Goal: Navigation & Orientation: Locate item on page

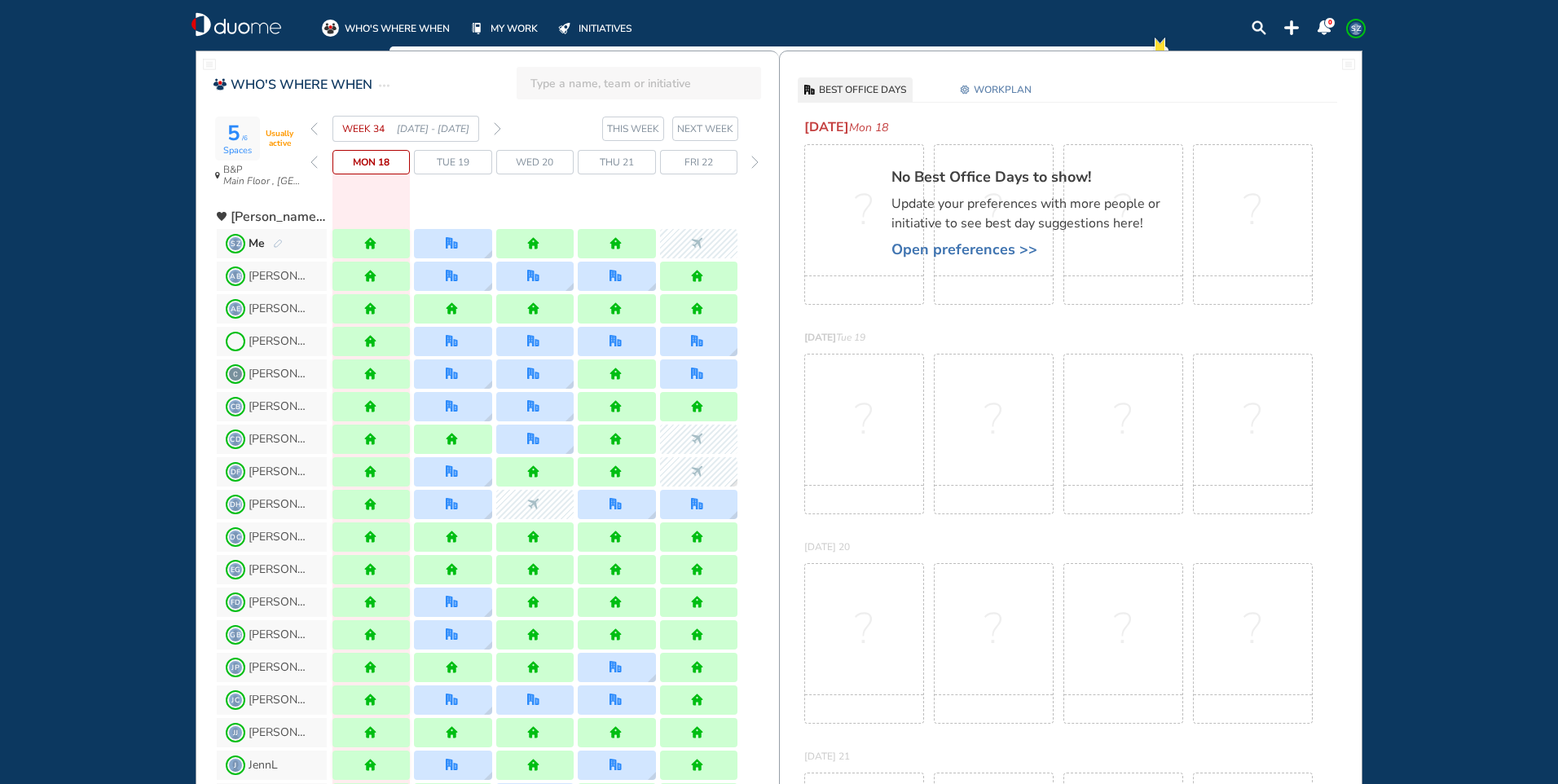
click at [469, 163] on span "Tue 19" at bounding box center [453, 162] width 33 height 16
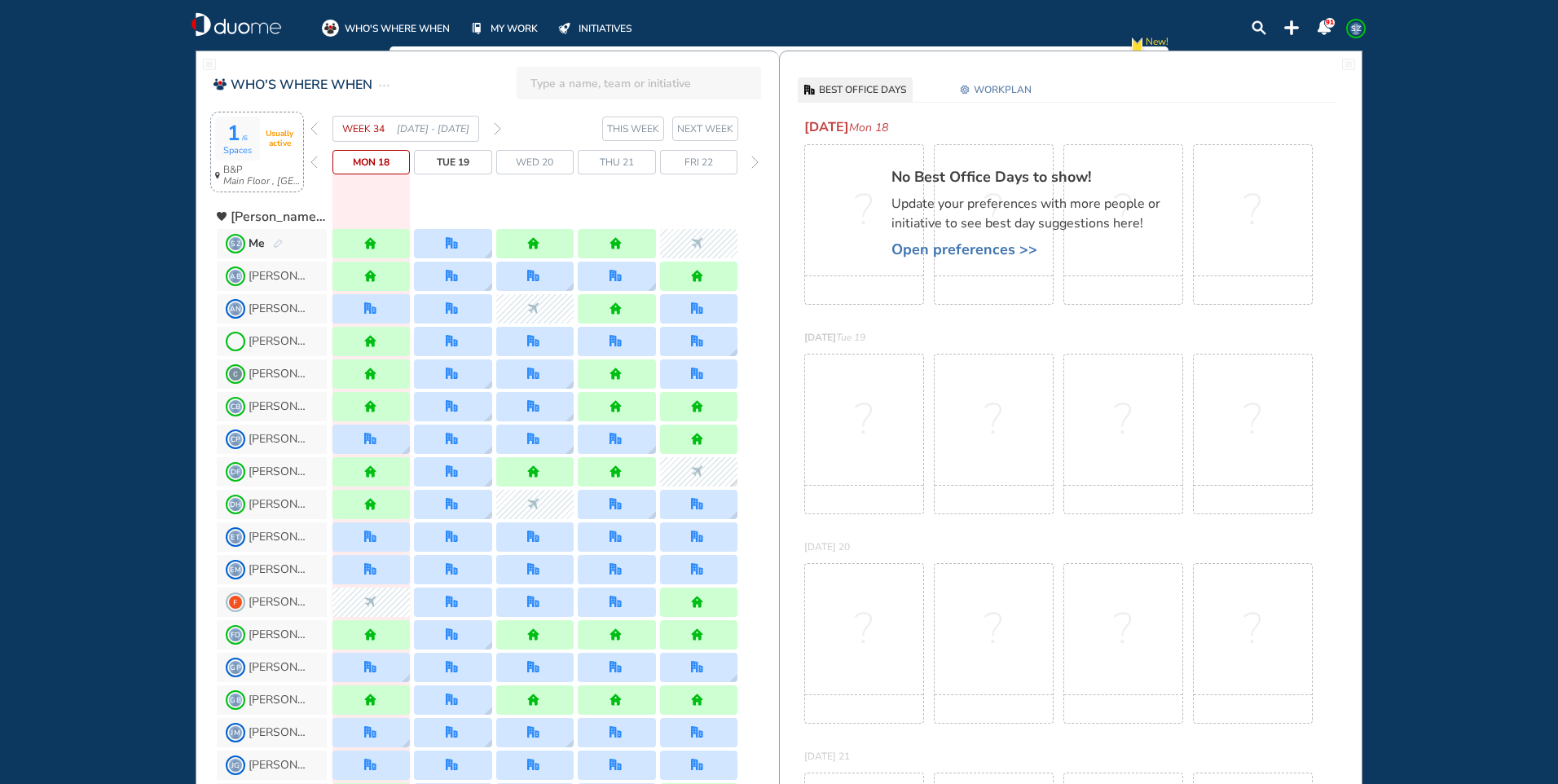
click at [262, 160] on div "1 /6 Spaces Usually active" at bounding box center [257, 139] width 84 height 44
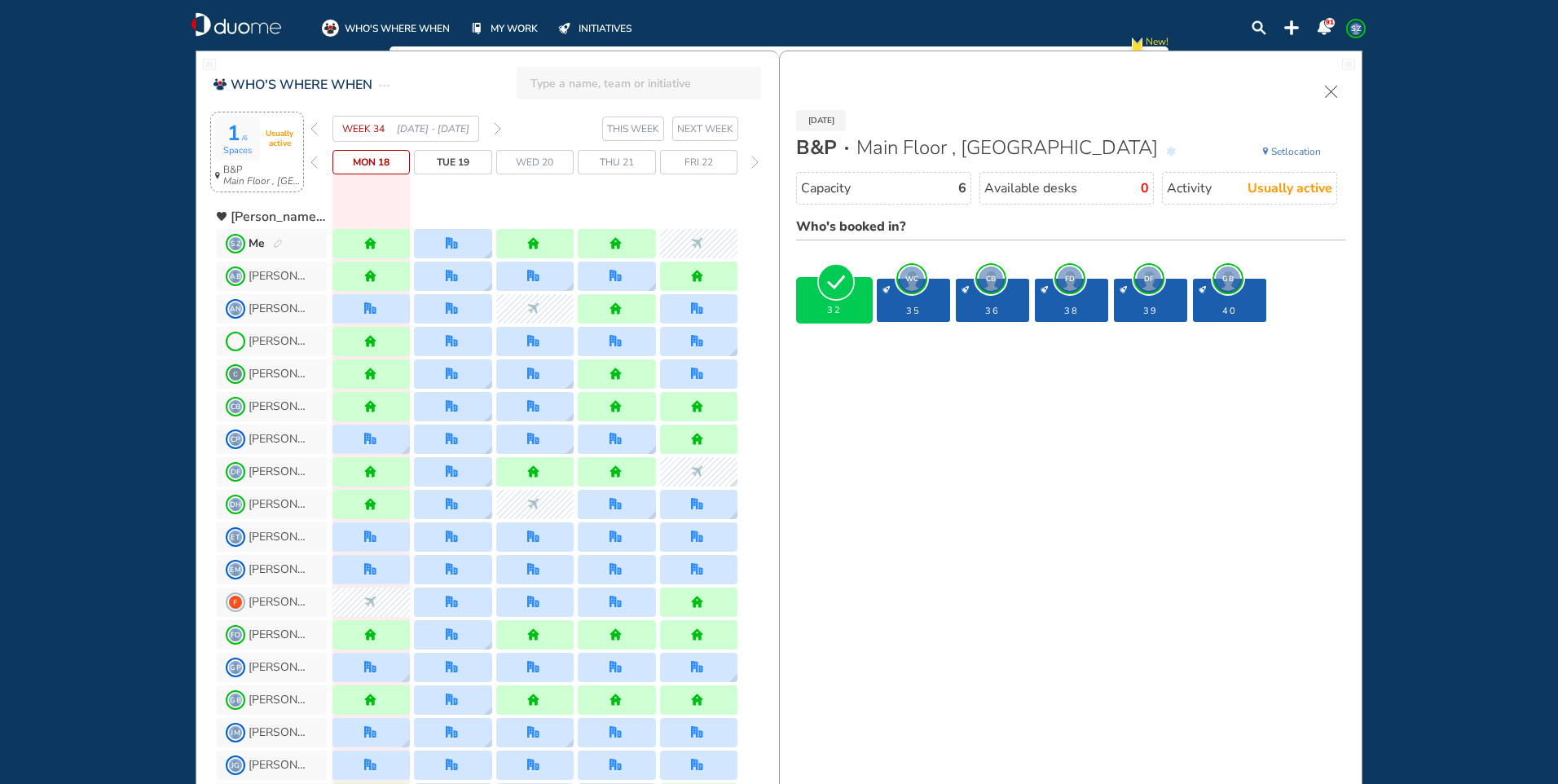
click at [906, 273] on span "WC" at bounding box center [912, 279] width 25 height 25
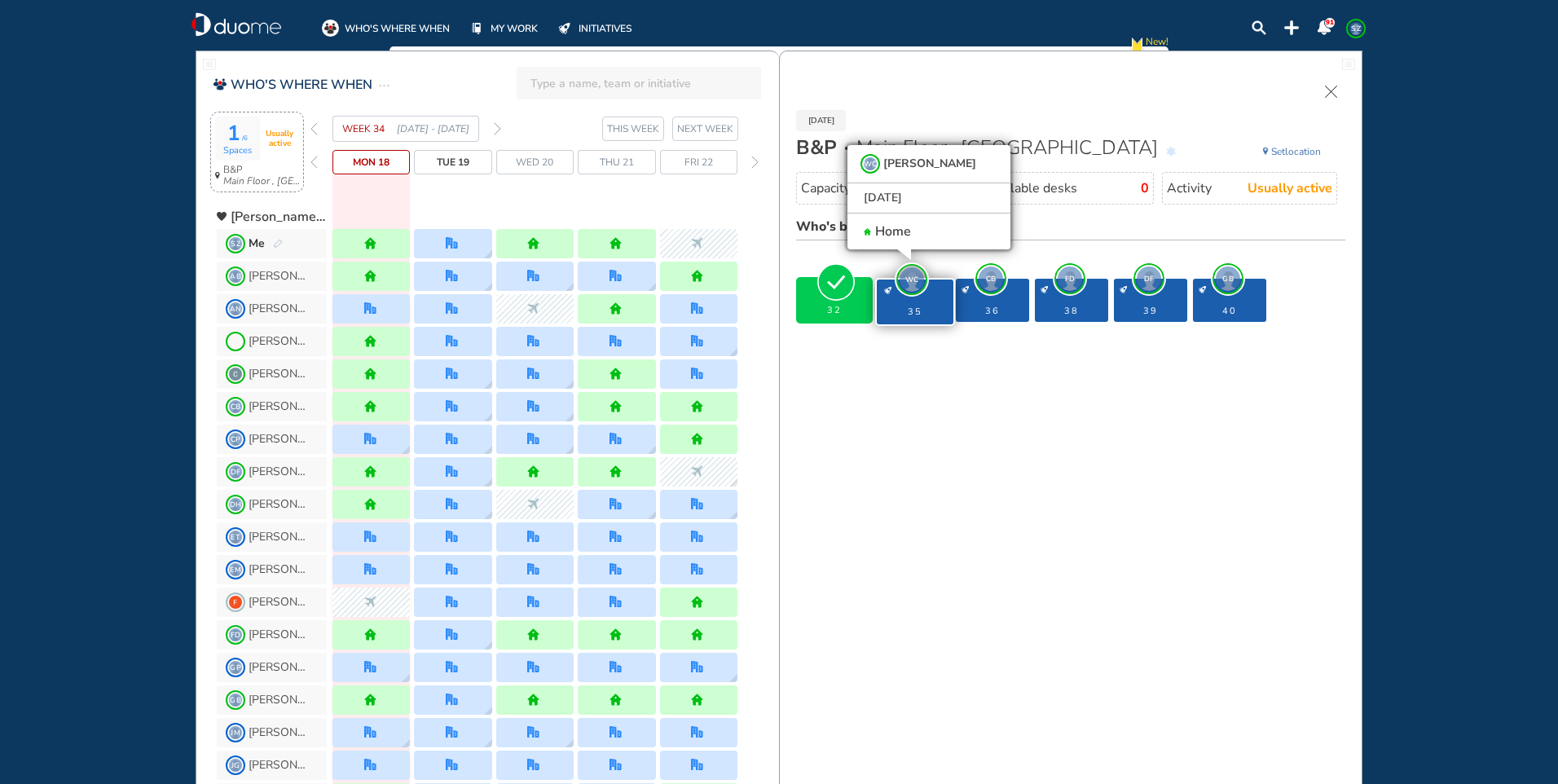
click at [995, 288] on div "desk-details" at bounding box center [993, 290] width 62 height 7
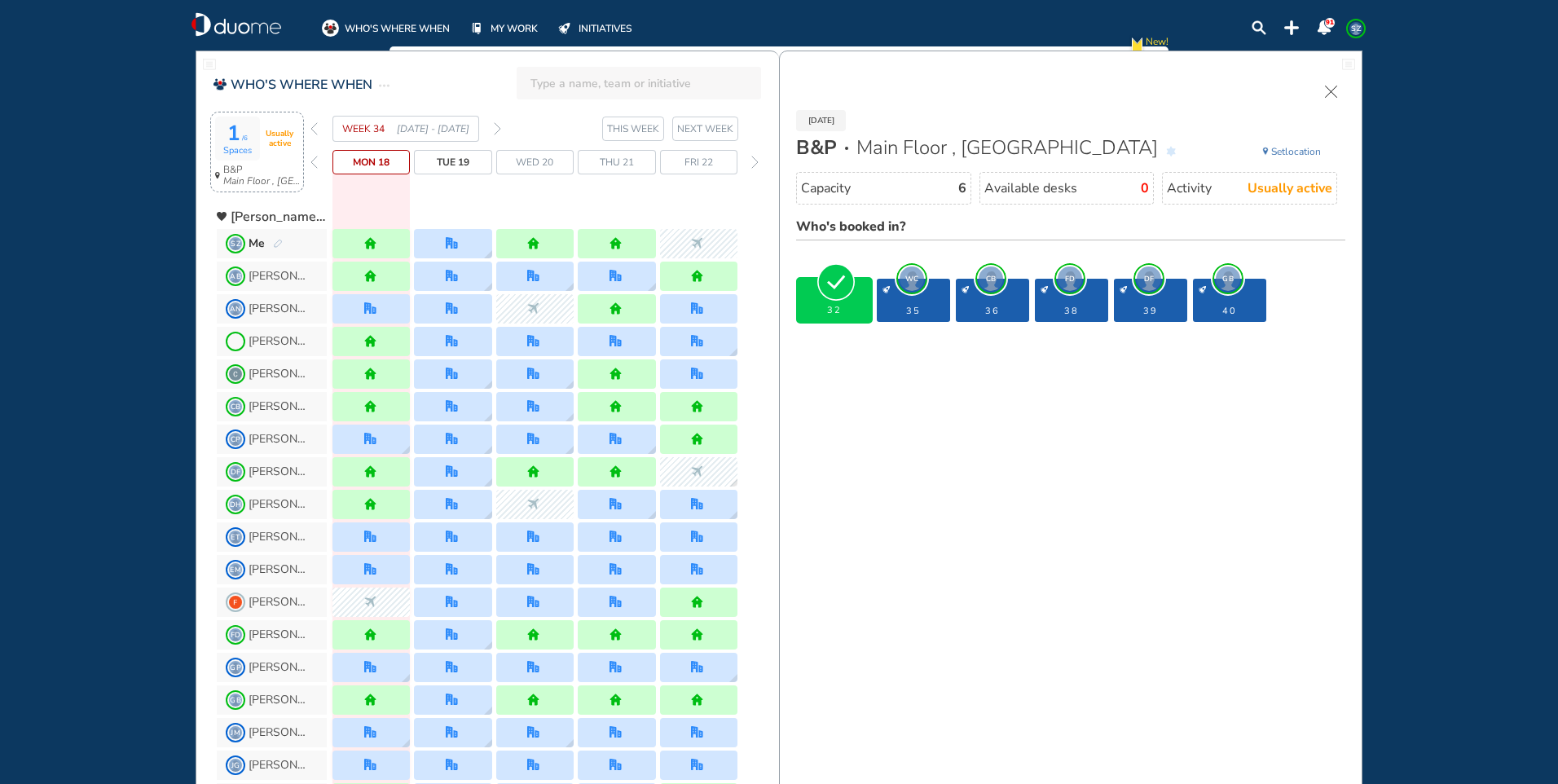
click at [991, 281] on span "CB" at bounding box center [991, 279] width 25 height 25
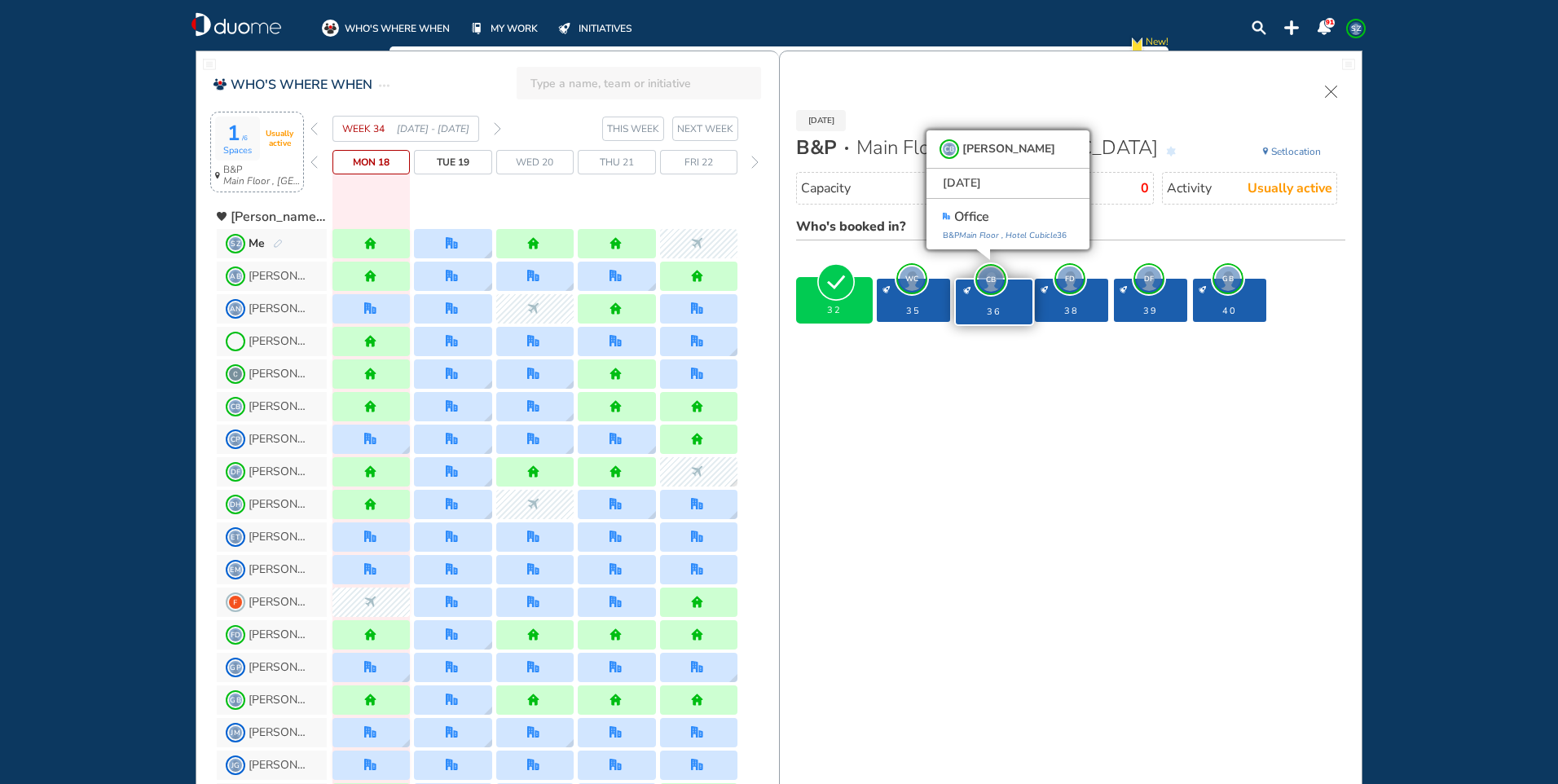
click at [918, 281] on span "WC" at bounding box center [912, 279] width 25 height 25
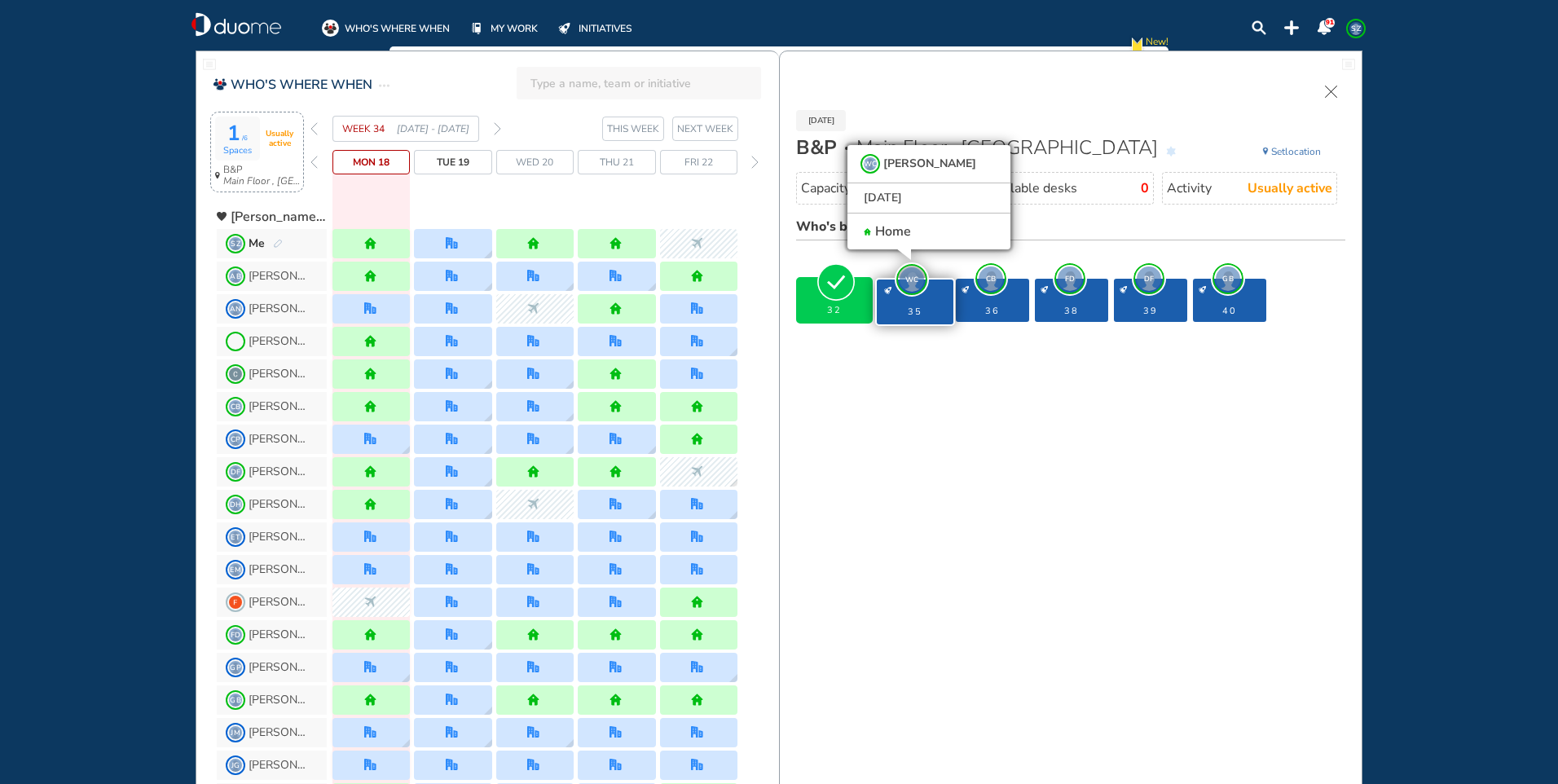
click at [1072, 280] on span "FD" at bounding box center [1070, 279] width 25 height 25
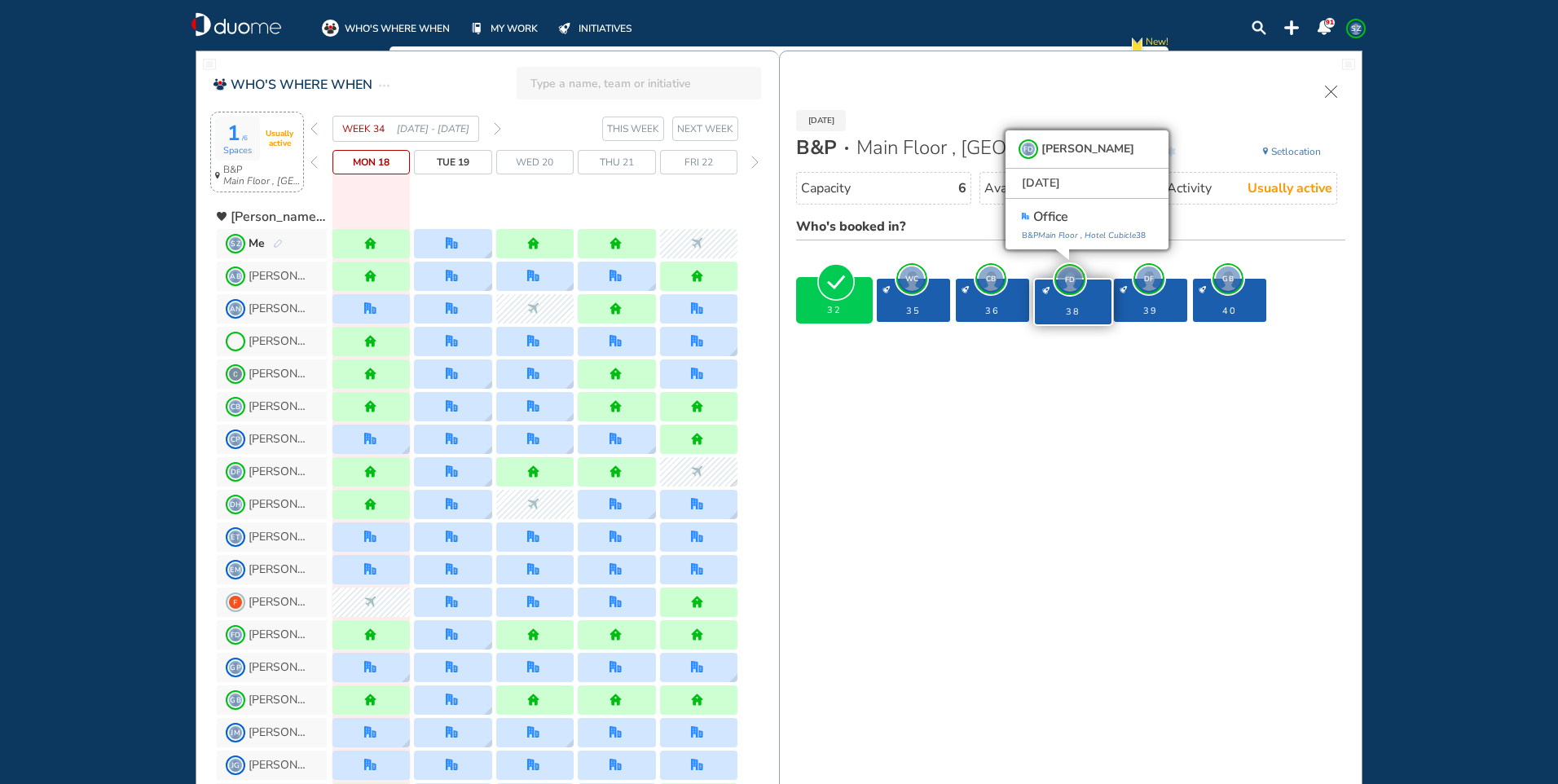
click at [1152, 277] on span "DF" at bounding box center [1149, 279] width 25 height 25
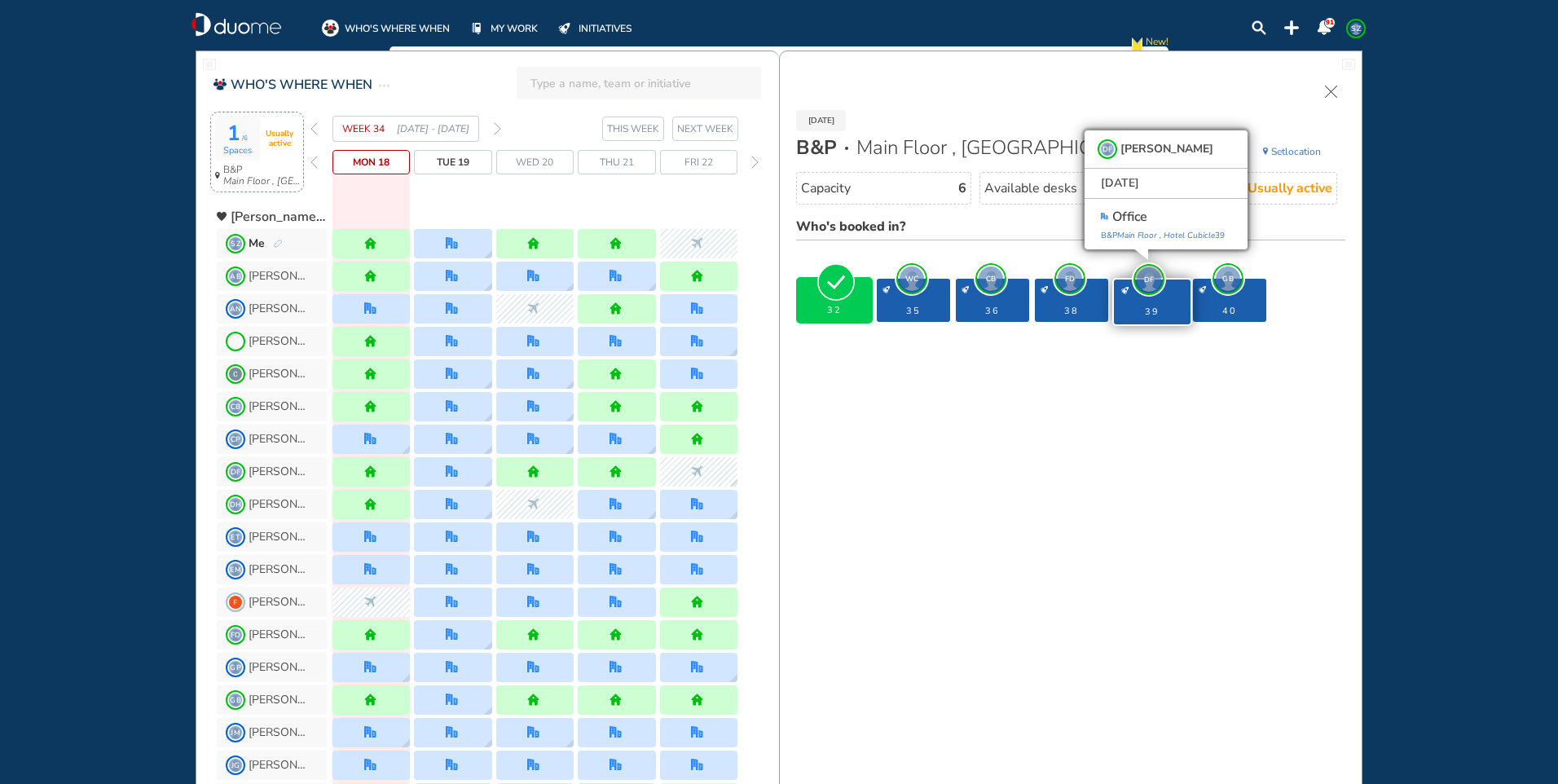
click at [1234, 279] on span "GB" at bounding box center [1229, 279] width 25 height 25
